Goal: Information Seeking & Learning: Compare options

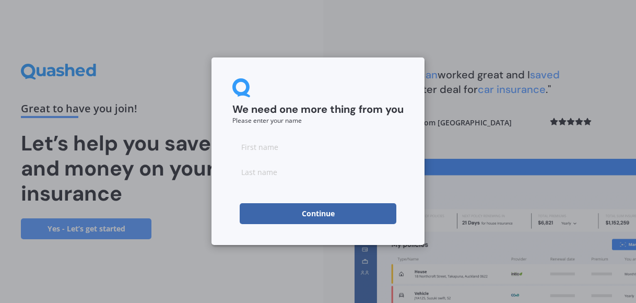
click at [274, 146] on input at bounding box center [317, 146] width 171 height 21
type input "[PERSON_NAME]"
click at [272, 171] on input at bounding box center [317, 171] width 171 height 21
type input "[PERSON_NAME]"
click at [292, 217] on button "Continue" at bounding box center [318, 213] width 157 height 21
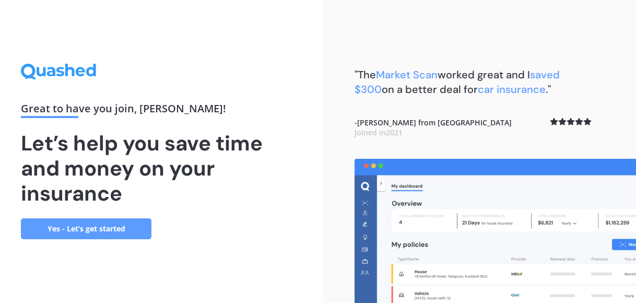
click at [134, 230] on link "Yes - Let’s get started" at bounding box center [86, 228] width 131 height 21
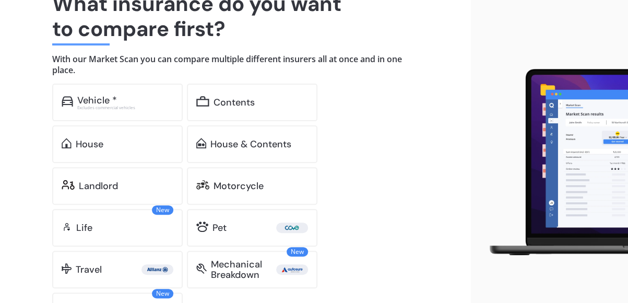
scroll to position [107, 0]
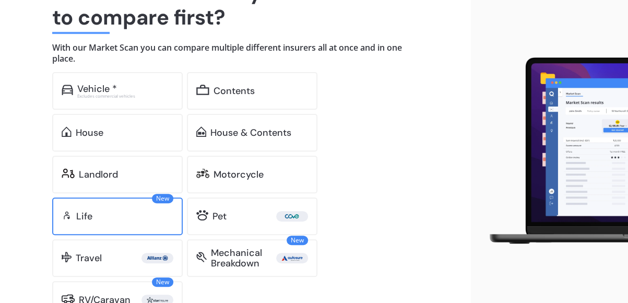
click at [88, 208] on div "New Life" at bounding box center [117, 216] width 131 height 38
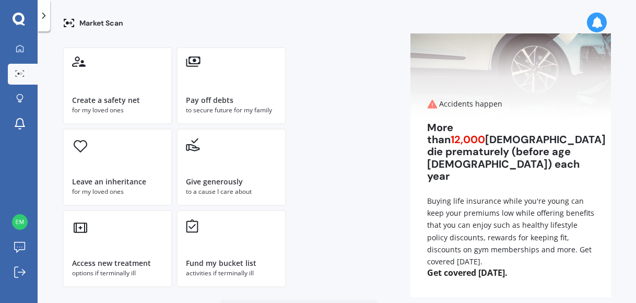
scroll to position [87, 0]
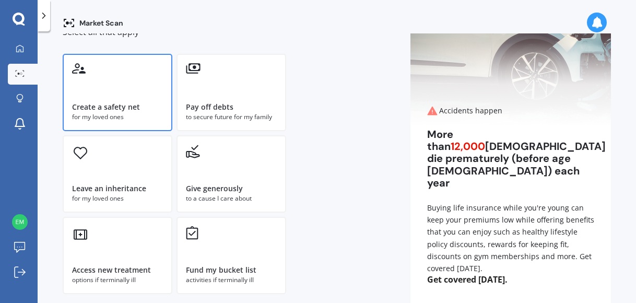
click at [90, 87] on div "Create a safety net for my loved ones" at bounding box center [118, 92] width 110 height 77
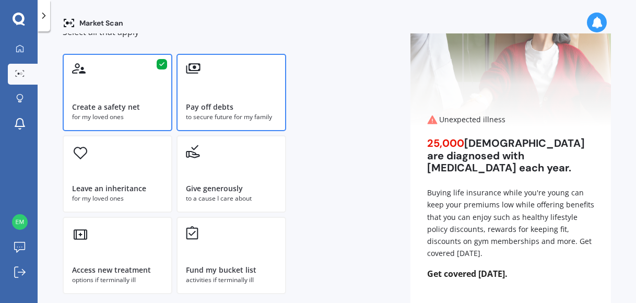
click at [236, 88] on div "Pay off debts to secure future for my family" at bounding box center [232, 92] width 110 height 77
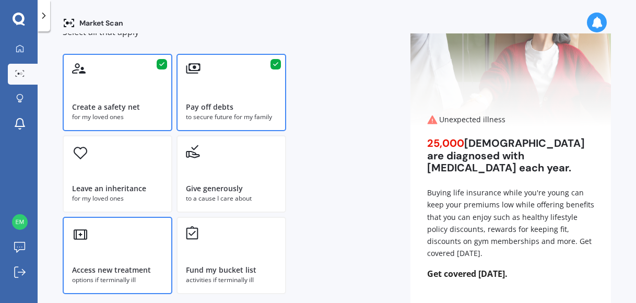
click at [104, 226] on div "Access new treatment options if terminally ill" at bounding box center [118, 255] width 110 height 77
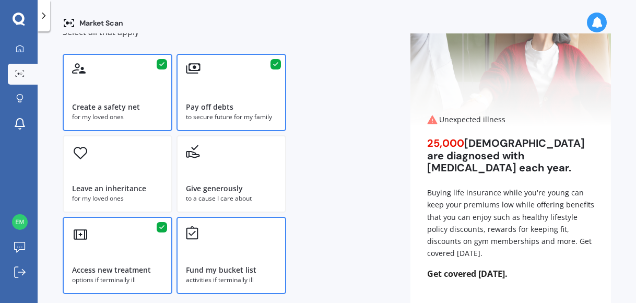
click at [194, 243] on div "Fund my bucket list activities if terminally ill" at bounding box center [232, 255] width 110 height 77
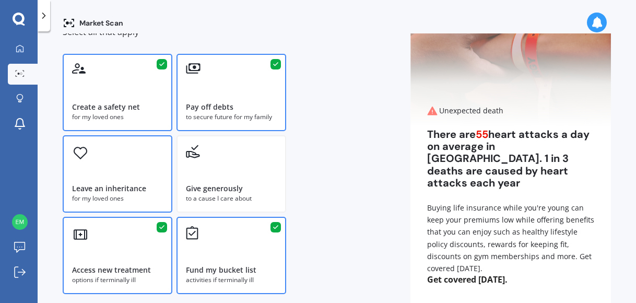
click at [126, 181] on div "Leave an inheritance for my loved ones" at bounding box center [118, 173] width 110 height 77
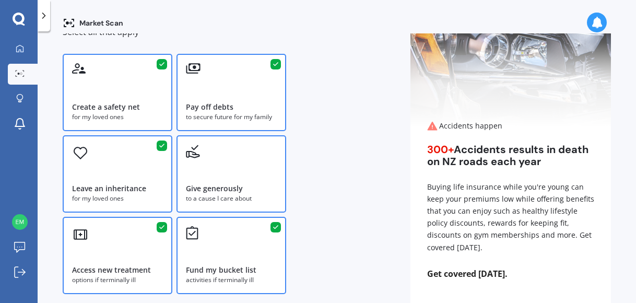
click at [254, 182] on div "Give generously to a cause I care about" at bounding box center [232, 173] width 110 height 77
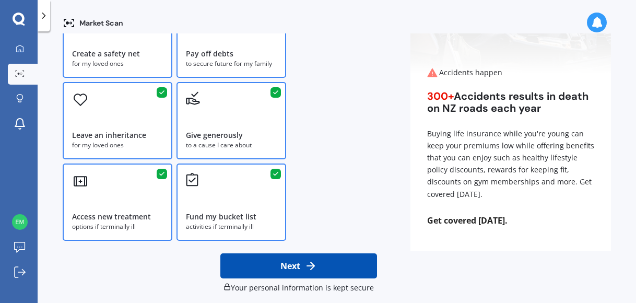
scroll to position [148, 0]
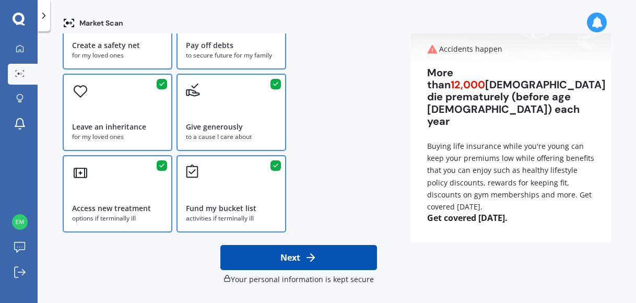
click at [305, 255] on icon at bounding box center [311, 257] width 13 height 13
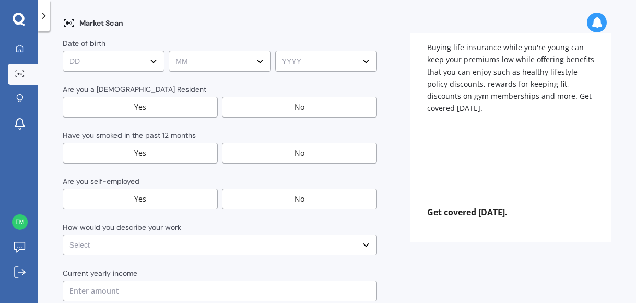
scroll to position [0, 0]
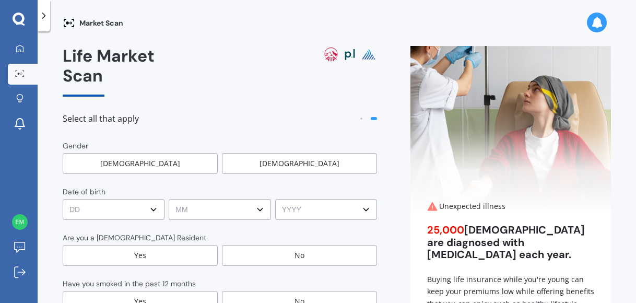
click at [167, 153] on div "[DEMOGRAPHIC_DATA]" at bounding box center [140, 163] width 155 height 21
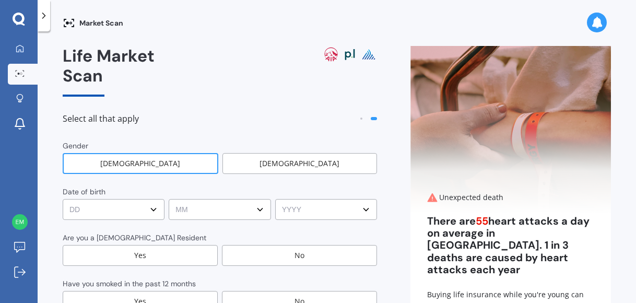
click at [146, 245] on div "Yes" at bounding box center [140, 255] width 155 height 21
click at [260, 291] on div "No" at bounding box center [299, 301] width 155 height 21
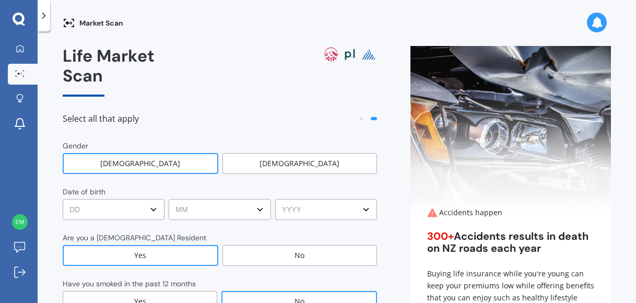
click at [151, 199] on select "DD DD 01 02 03 04 05 06 07 08 09 10 11 12 13 14 15 16 17 18 19 20 21 22 23 24 2…" at bounding box center [114, 209] width 102 height 21
select select "16"
click at [63, 199] on select "DD DD 01 02 03 04 05 06 07 08 09 10 11 12 13 14 15 16 17 18 19 20 21 22 23 24 2…" at bounding box center [114, 209] width 102 height 21
click at [239, 199] on select "MM MM 01 02 03 04 05 06 07 08 09 10 11 12" at bounding box center [220, 209] width 102 height 21
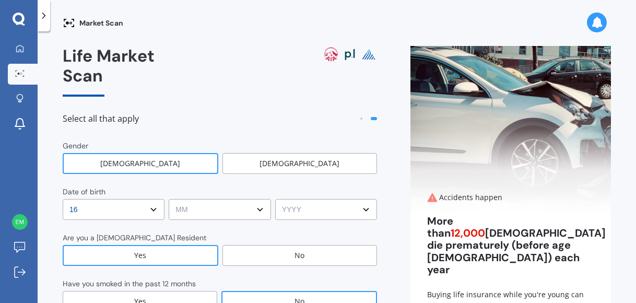
select select "12"
click at [169, 199] on select "MM MM 01 02 03 04 05 06 07 08 09 10 11 12" at bounding box center [220, 209] width 102 height 21
click at [343, 199] on select "YYYY YYYY 2009 2008 2007 2006 2005 2004 2003 2002 2001 2000 1999 1998 1997 1996…" at bounding box center [326, 209] width 102 height 21
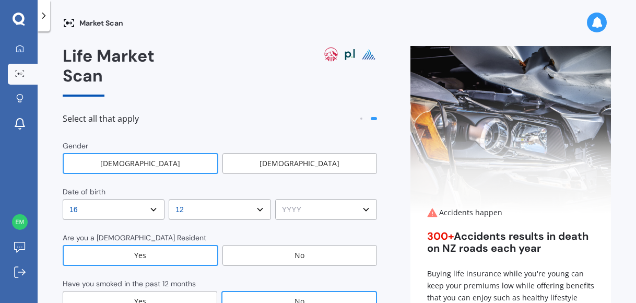
select select "1974"
click at [275, 199] on select "YYYY YYYY 2009 2008 2007 2006 2005 2004 2003 2002 2001 2000 1999 1998 1997 1996…" at bounding box center [326, 209] width 102 height 21
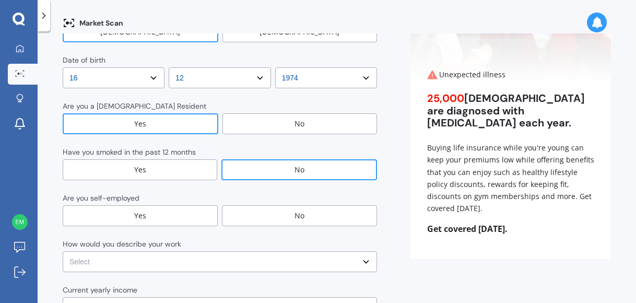
scroll to position [148, 0]
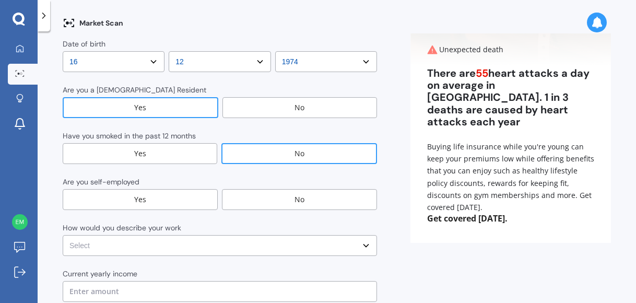
click at [139, 189] on div "Yes" at bounding box center [140, 199] width 155 height 21
click at [359, 235] on select "Select No manual work e.g. lawyer, consultant, engineer Light manual work [PERS…" at bounding box center [220, 245] width 314 height 21
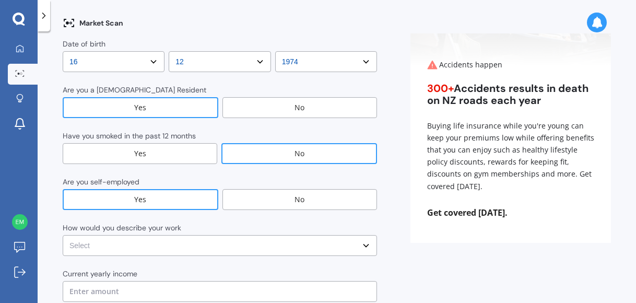
select select "No manual work e.g. lawyer, consultant, engineer"
click at [63, 235] on select "Select No manual work e.g. lawyer, consultant, engineer Light manual work [PERS…" at bounding box center [220, 245] width 314 height 21
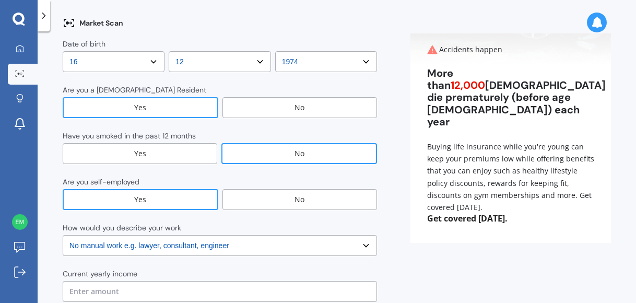
click at [273, 281] on input "text" at bounding box center [220, 291] width 314 height 21
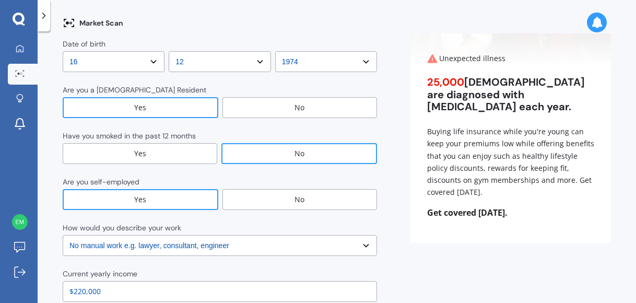
type input "$220,000"
drag, startPoint x: 631, startPoint y: 245, endPoint x: 631, endPoint y: 277, distance: 31.9
click at [631, 277] on div "Market Scan Life Market Scan Select all that apply Gender [DEMOGRAPHIC_DATA] [D…" at bounding box center [337, 169] width 599 height 272
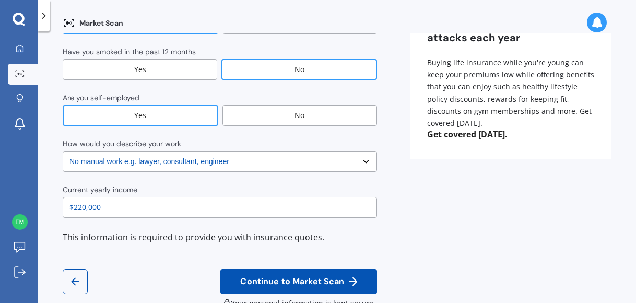
scroll to position [232, 0]
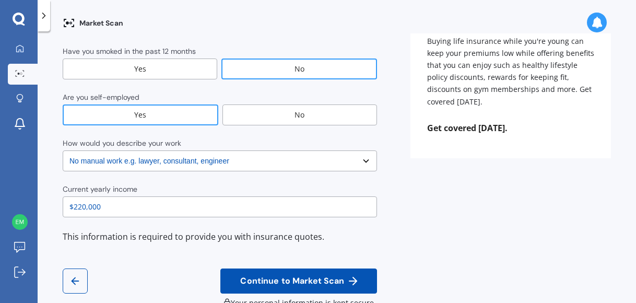
click at [325, 276] on span "Continue to Market Scan" at bounding box center [292, 281] width 108 height 10
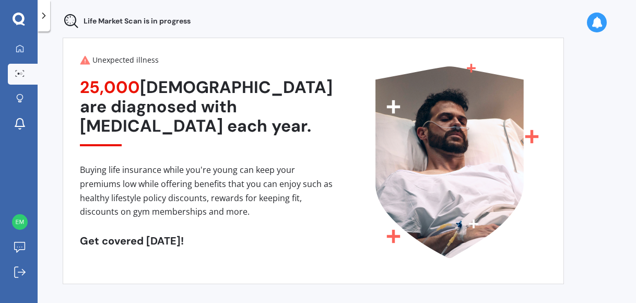
scroll to position [52, 0]
drag, startPoint x: 626, startPoint y: 157, endPoint x: 626, endPoint y: 198, distance: 40.7
click at [626, 198] on div "Life Market Scan is in progress Finding cheaper and better options for you... 9…" at bounding box center [337, 169] width 599 height 272
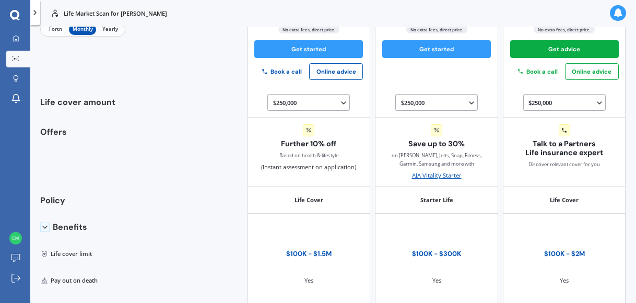
scroll to position [149, 0]
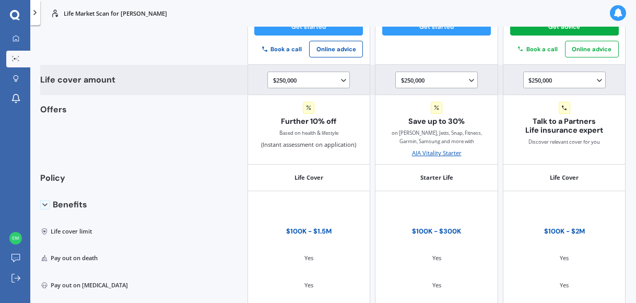
click at [596, 77] on icon at bounding box center [600, 80] width 8 height 8
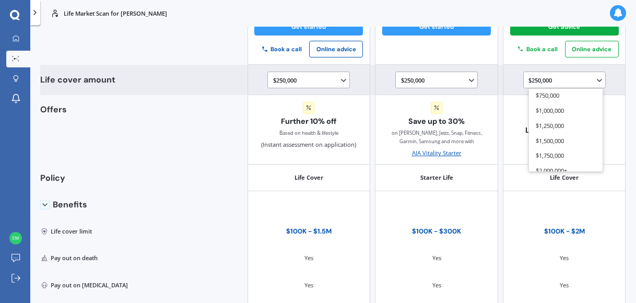
scroll to position [159, 0]
click at [577, 167] on div "$2,000,000+" at bounding box center [566, 164] width 74 height 15
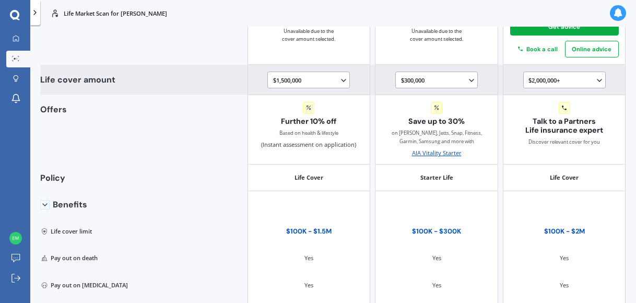
click at [468, 76] on icon at bounding box center [472, 80] width 8 height 8
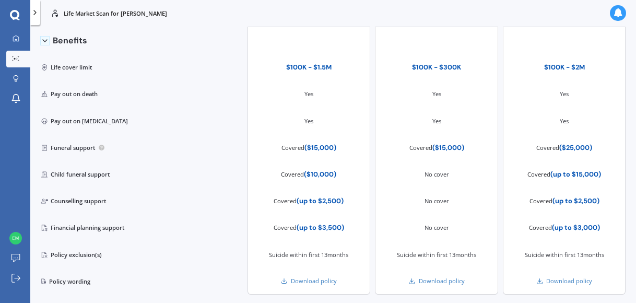
scroll to position [378, 0]
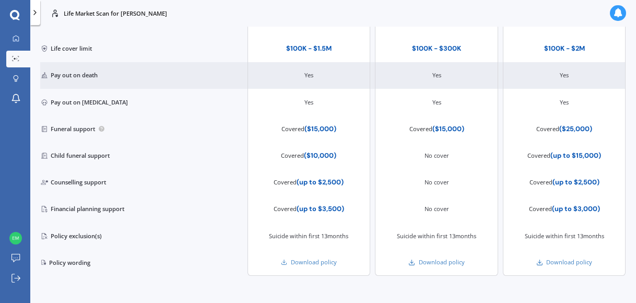
click at [578, 71] on div "Yes" at bounding box center [564, 75] width 123 height 27
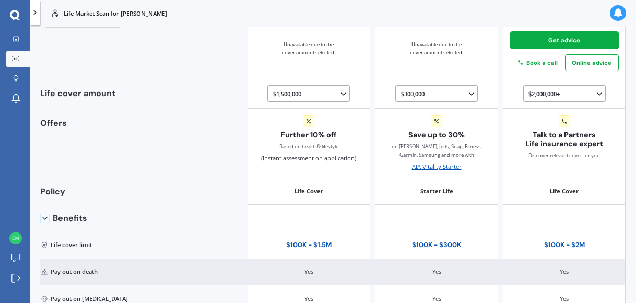
scroll to position [0, 0]
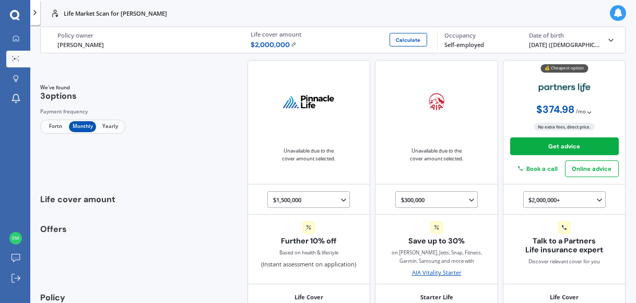
drag, startPoint x: 625, startPoint y: 126, endPoint x: 626, endPoint y: 134, distance: 8.5
click at [626, 134] on div "Life Market Scan for [PERSON_NAME] Life [PERSON_NAME] Policy owner $ 2,000,000 …" at bounding box center [331, 166] width 602 height 278
click at [108, 123] on span "Yearly" at bounding box center [109, 126] width 27 height 11
drag, startPoint x: 632, startPoint y: 91, endPoint x: 632, endPoint y: 139, distance: 48.6
click at [632, 139] on div "Life Market Scan for [PERSON_NAME] Life Market Scan for [PERSON_NAME] Life [PER…" at bounding box center [333, 151] width 606 height 303
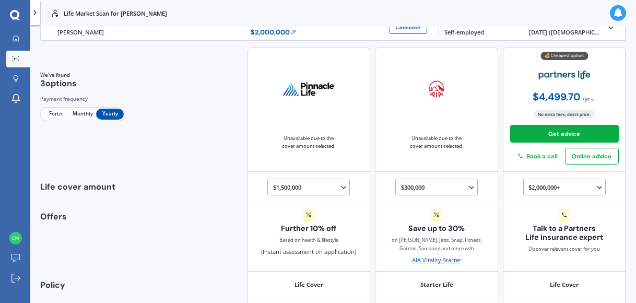
scroll to position [13, 0]
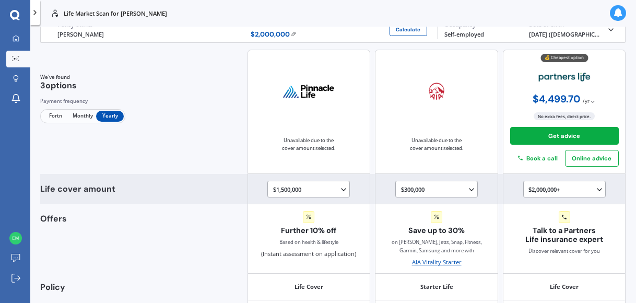
click at [468, 185] on icon at bounding box center [472, 189] width 8 height 8
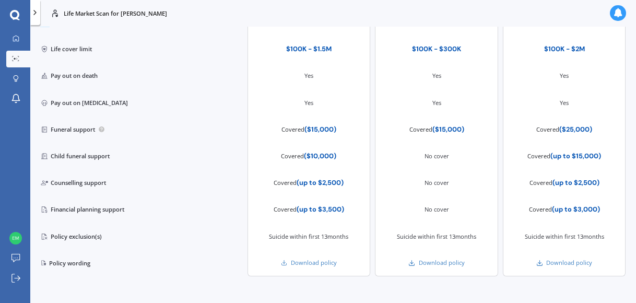
scroll to position [378, 0]
